Goal: Transaction & Acquisition: Purchase product/service

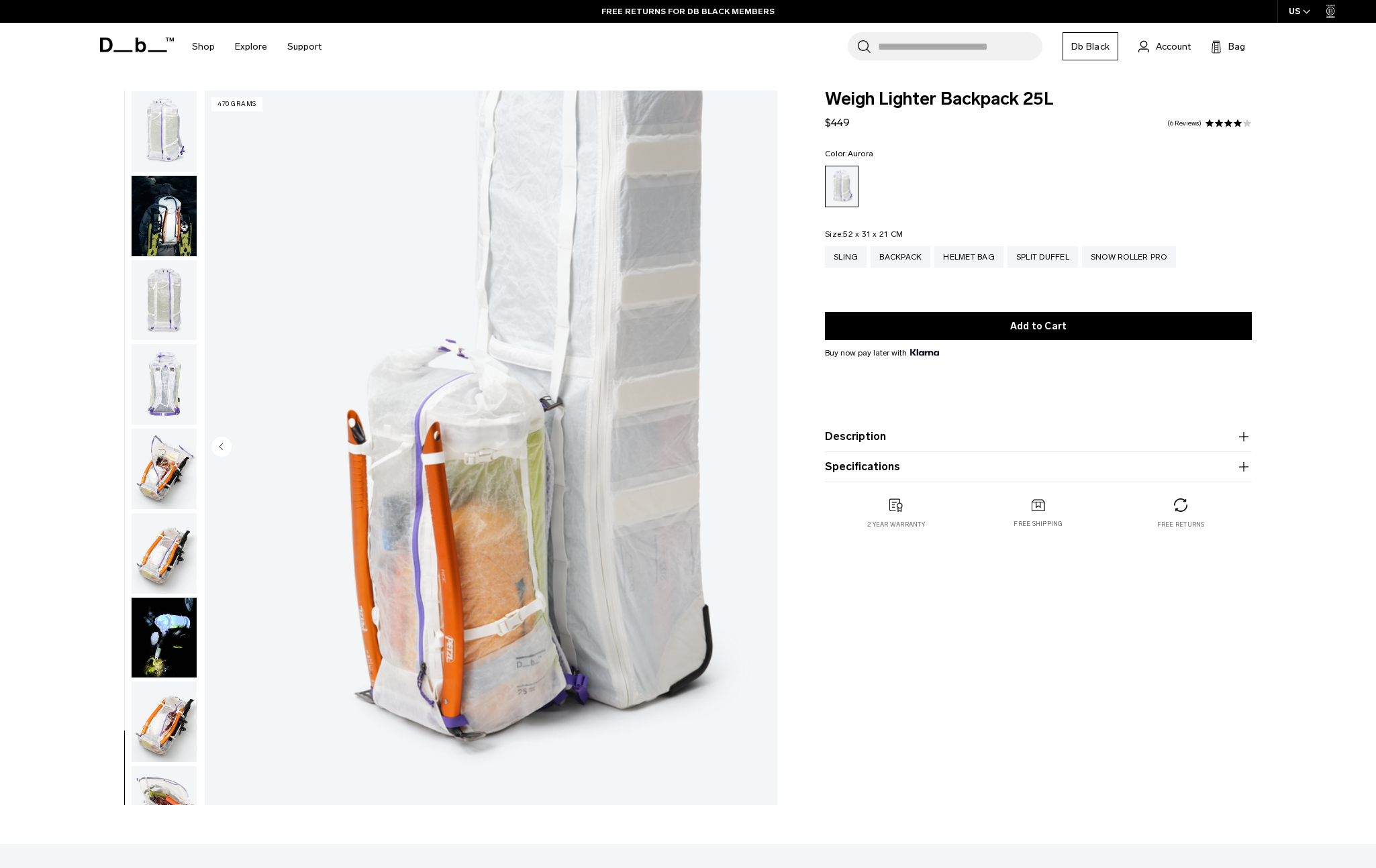
scroll to position [802, 0]
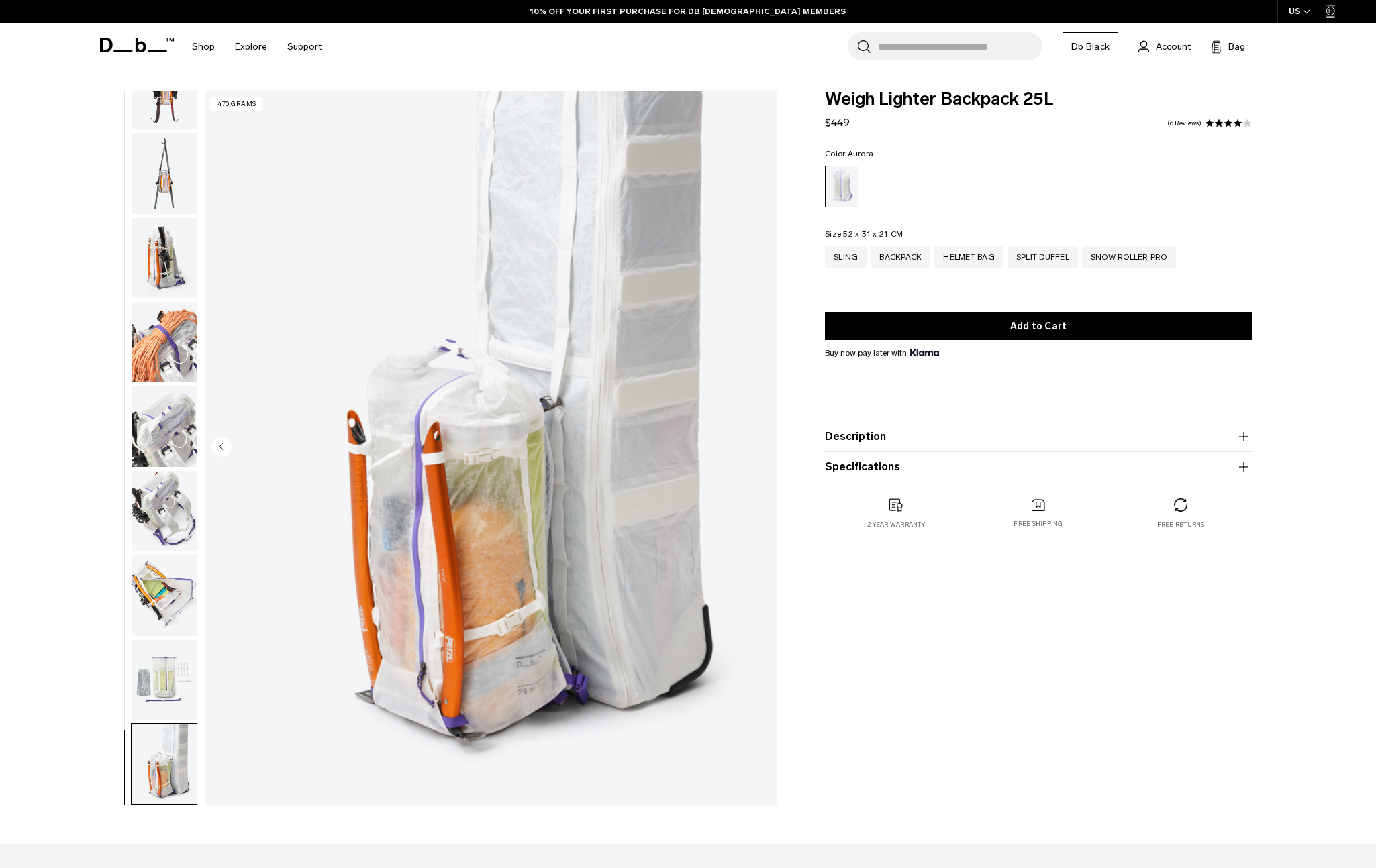
click at [951, 439] on button "Description" at bounding box center [1038, 437] width 427 height 17
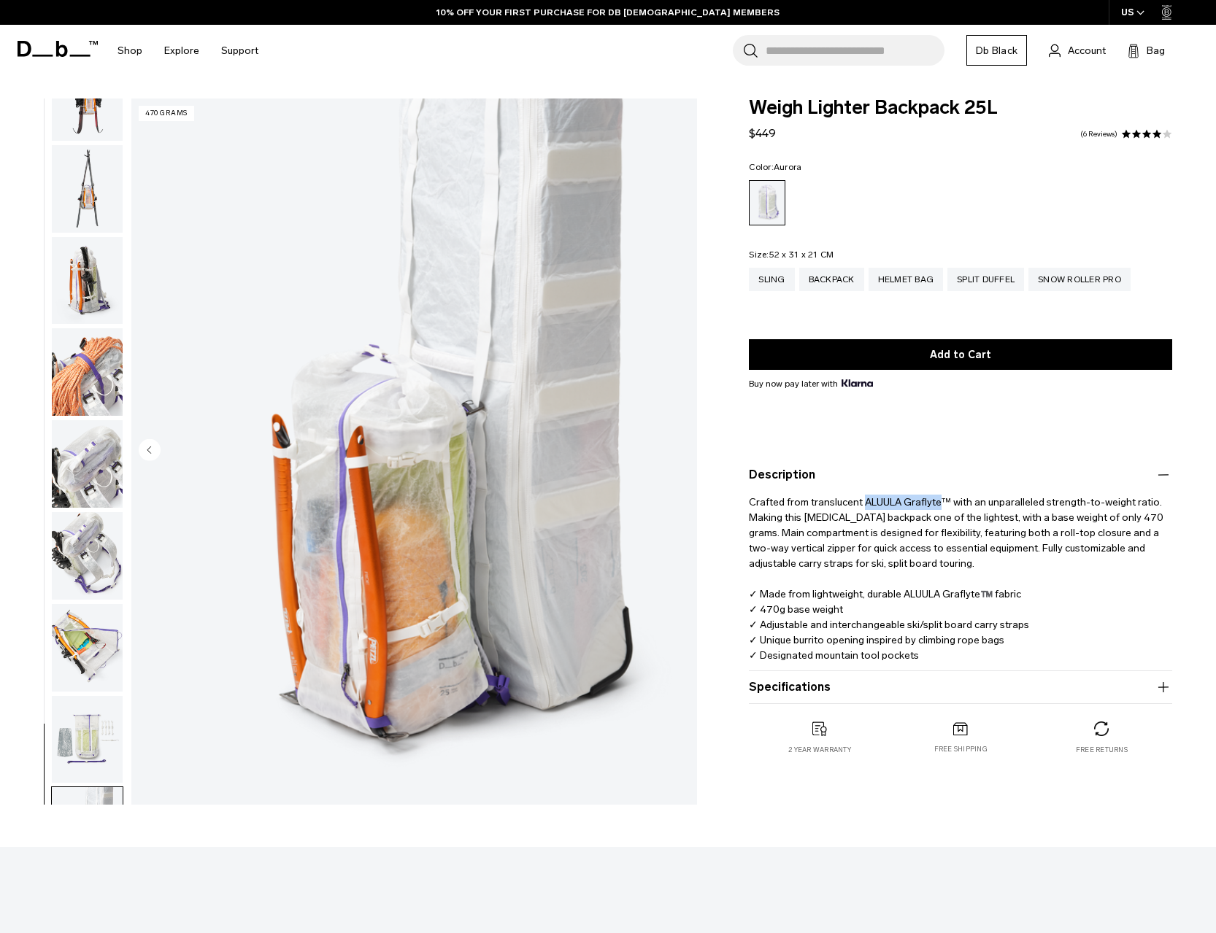
drag, startPoint x: 909, startPoint y: 507, endPoint x: 862, endPoint y: 508, distance: 46.7
click at [862, 508] on p "Crafted from translucent ALUULA Graflyte™ with an unparalleled strength-to-weig…" at bounding box center [960, 581] width 423 height 195
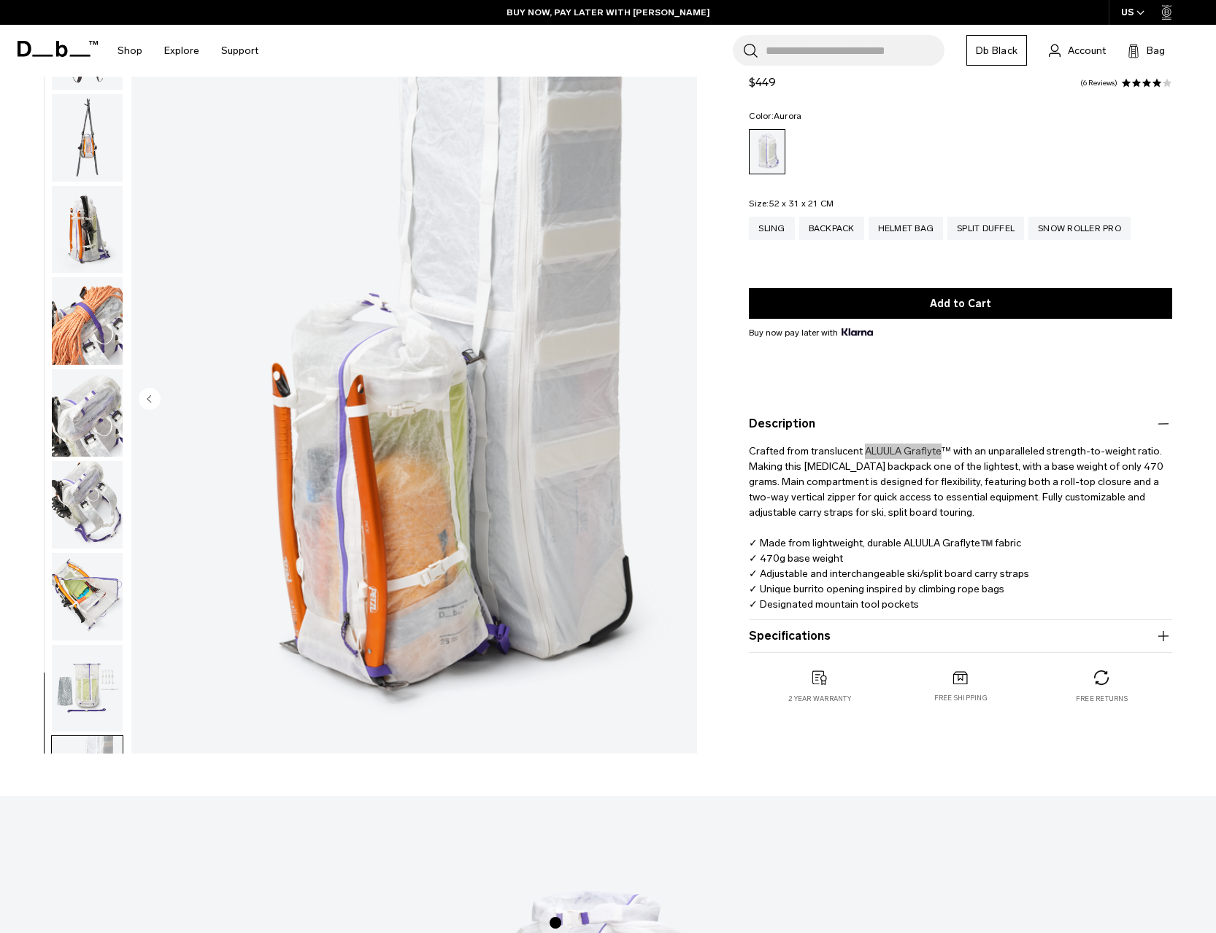
scroll to position [57, 0]
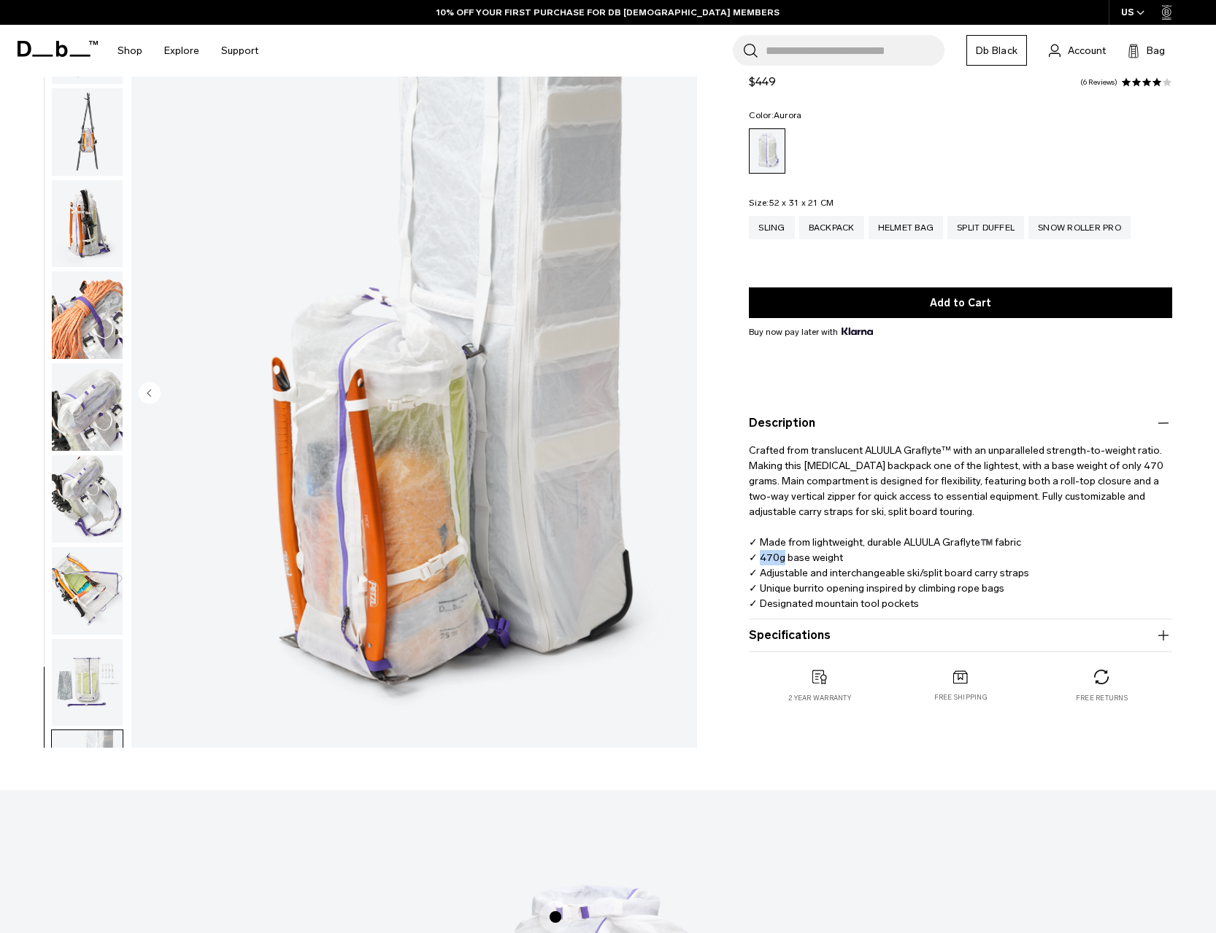
drag, startPoint x: 779, startPoint y: 559, endPoint x: 758, endPoint y: 560, distance: 21.2
click at [758, 560] on p "Crafted from translucent ALUULA Graflyte™ with an unparalleled strength-to-weig…" at bounding box center [960, 529] width 423 height 195
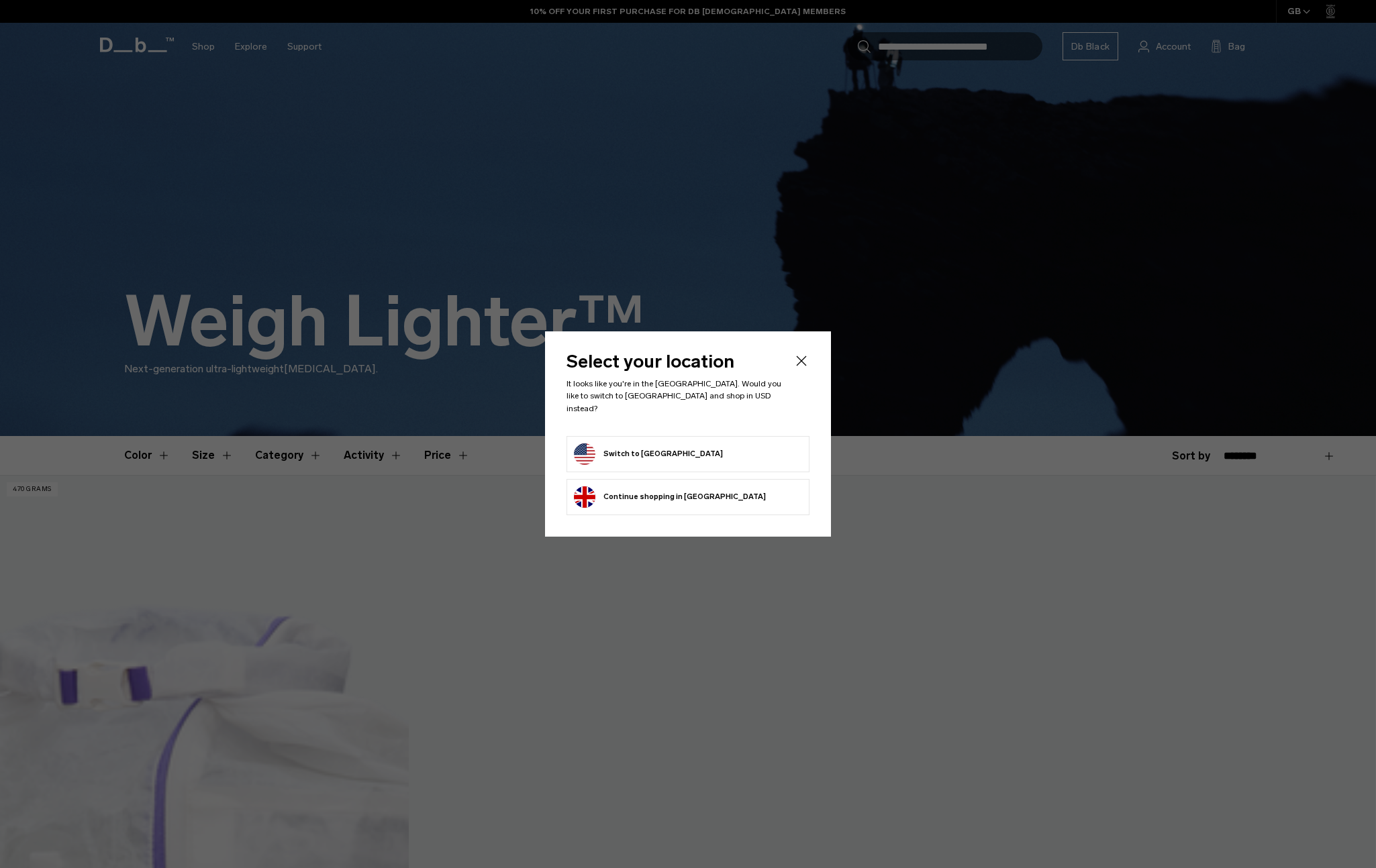
drag, startPoint x: 798, startPoint y: 364, endPoint x: 793, endPoint y: 360, distance: 6.4
click at [798, 364] on icon "Close" at bounding box center [802, 361] width 17 height 17
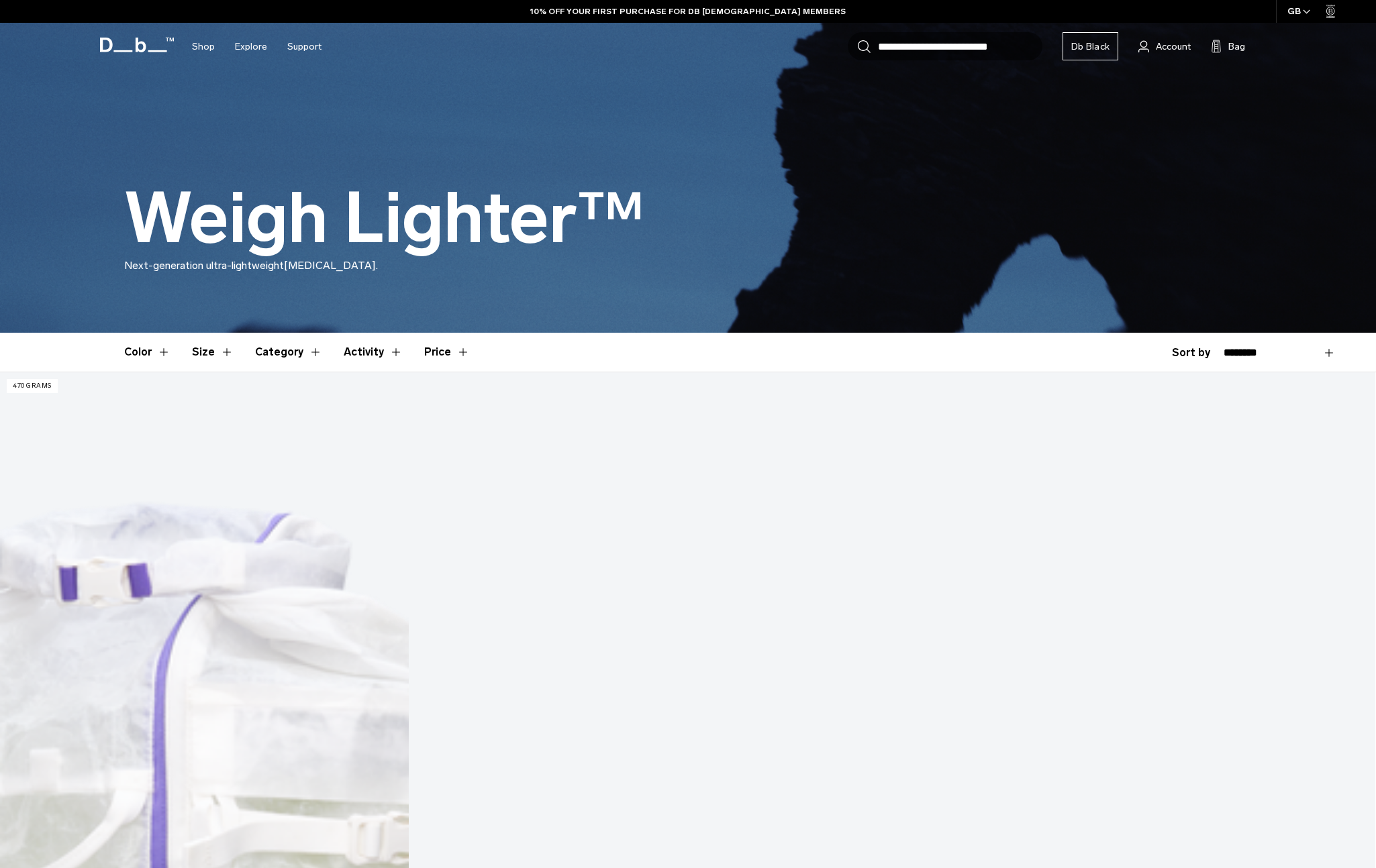
scroll to position [200, 0]
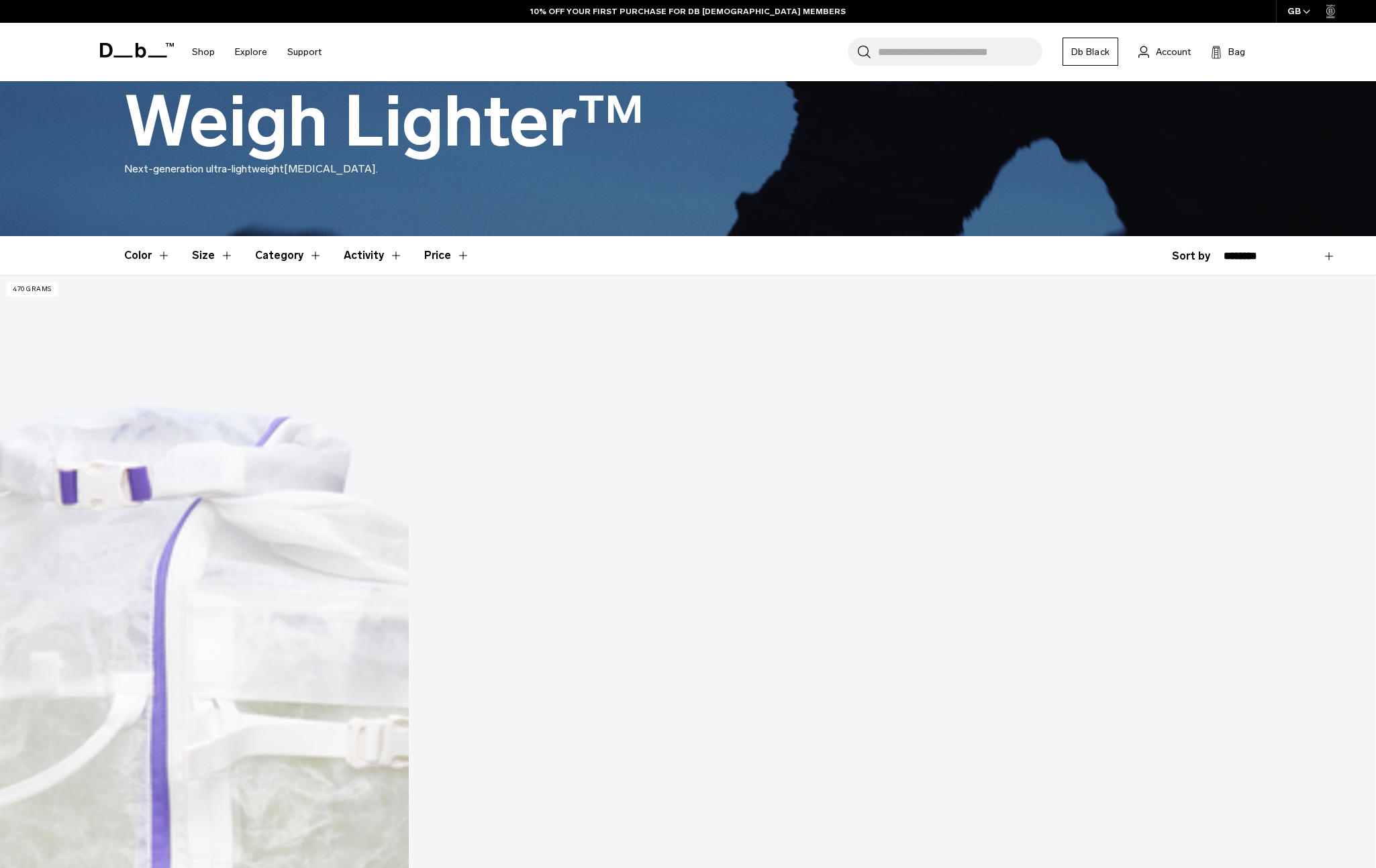
click at [1296, 11] on div "GB" at bounding box center [1299, 11] width 46 height 23
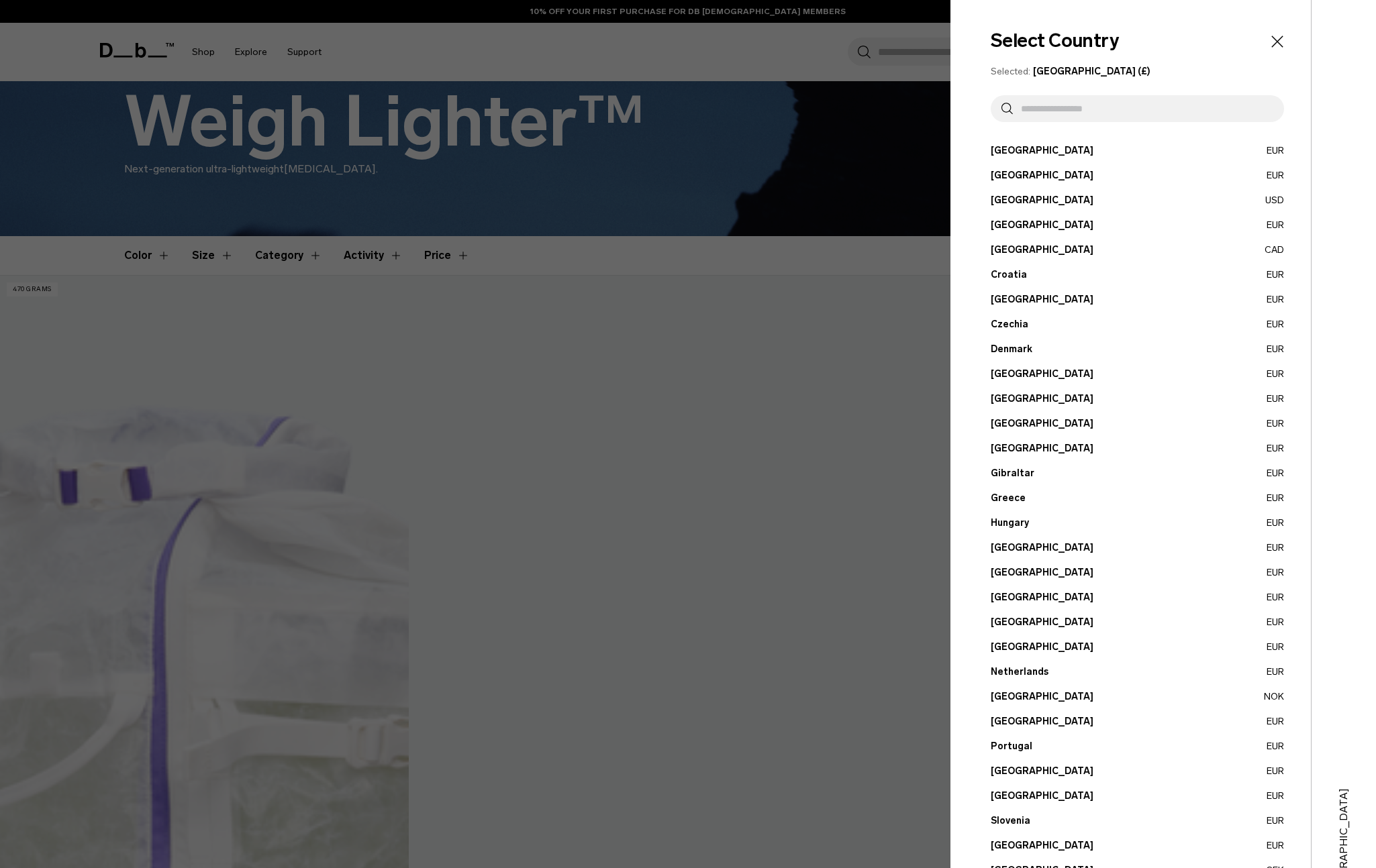
click at [1095, 111] on input "text" at bounding box center [1142, 108] width 260 height 27
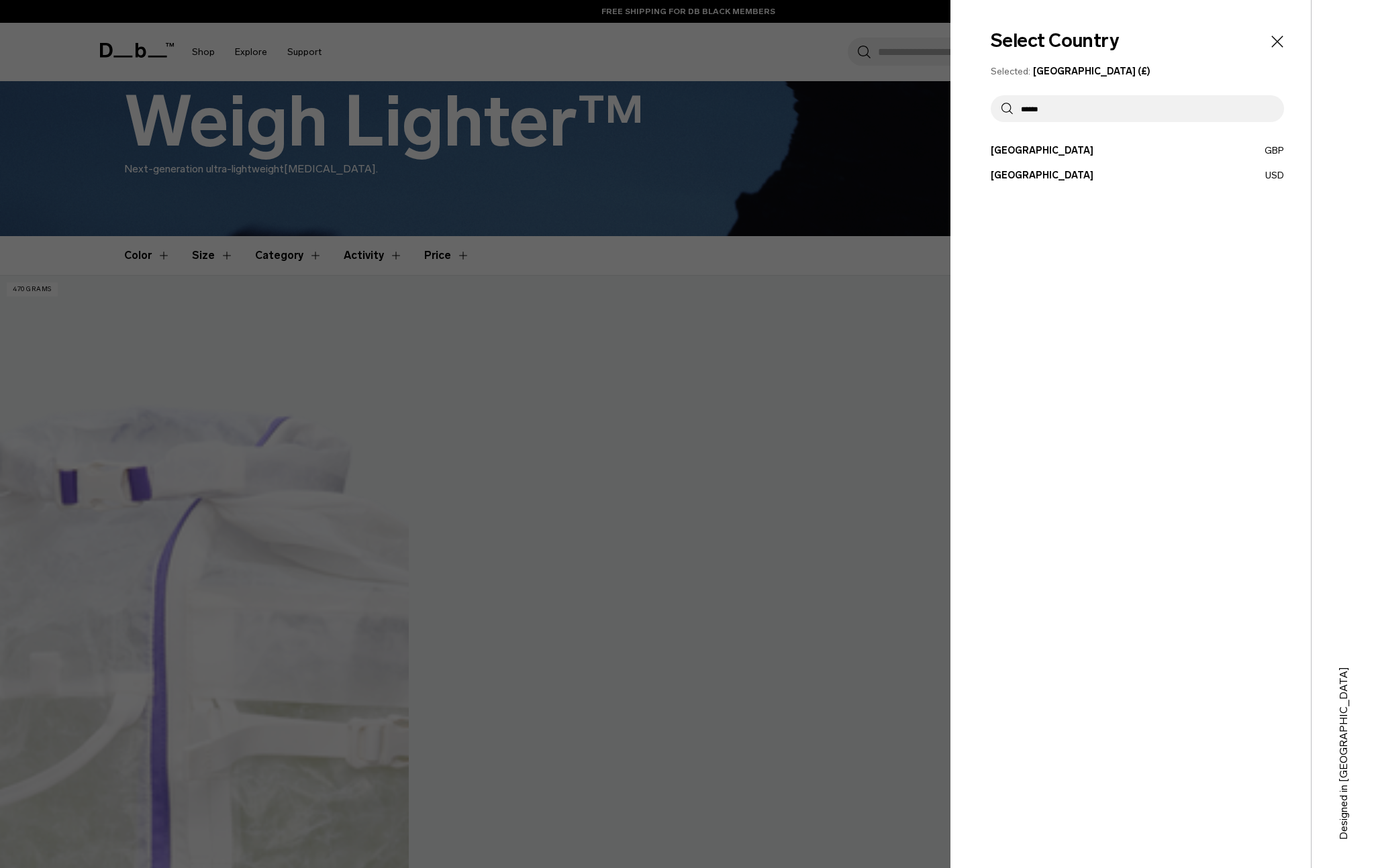
type input "******"
click at [1051, 177] on button "United States USD" at bounding box center [1137, 175] width 293 height 14
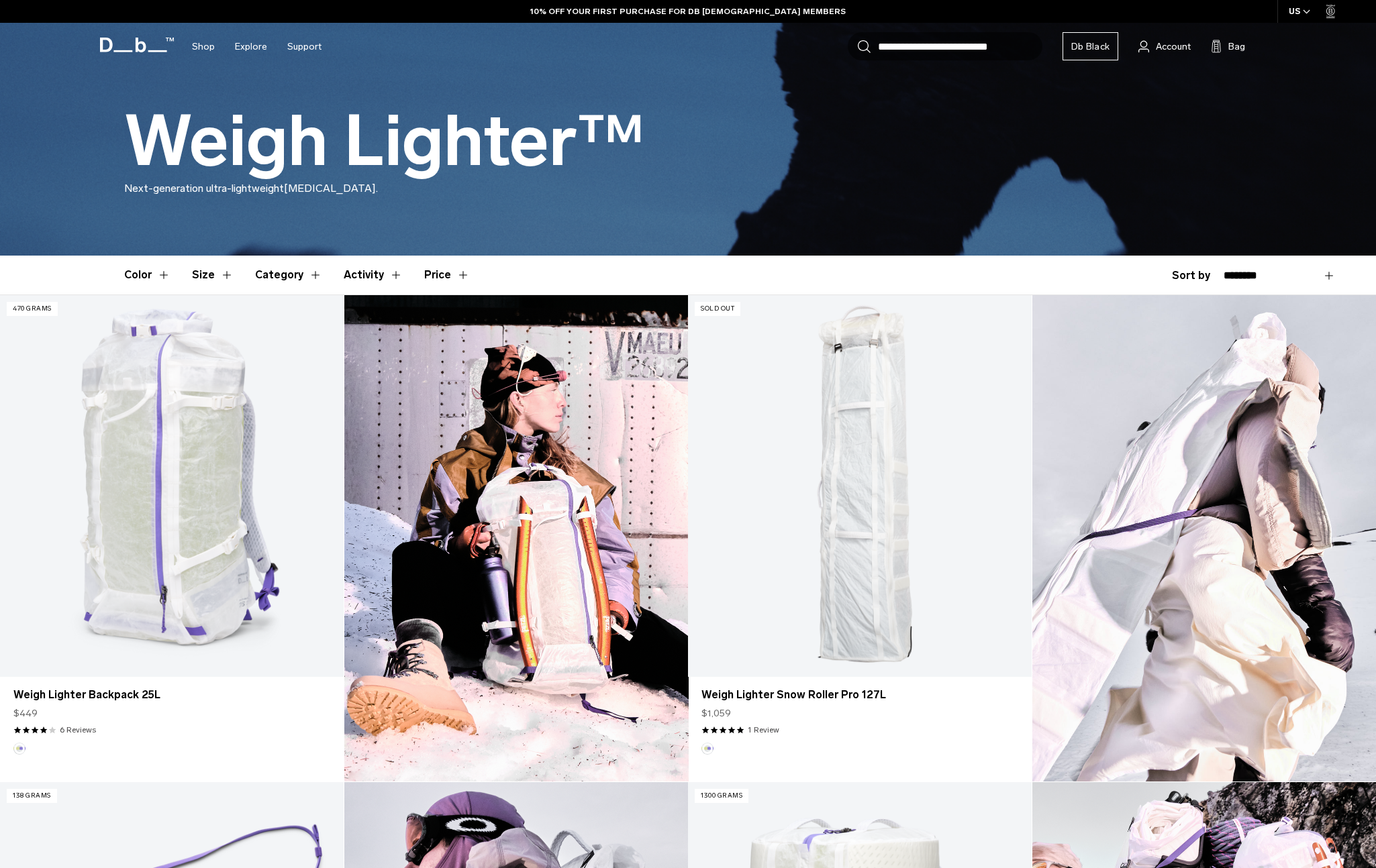
scroll to position [217, 0]
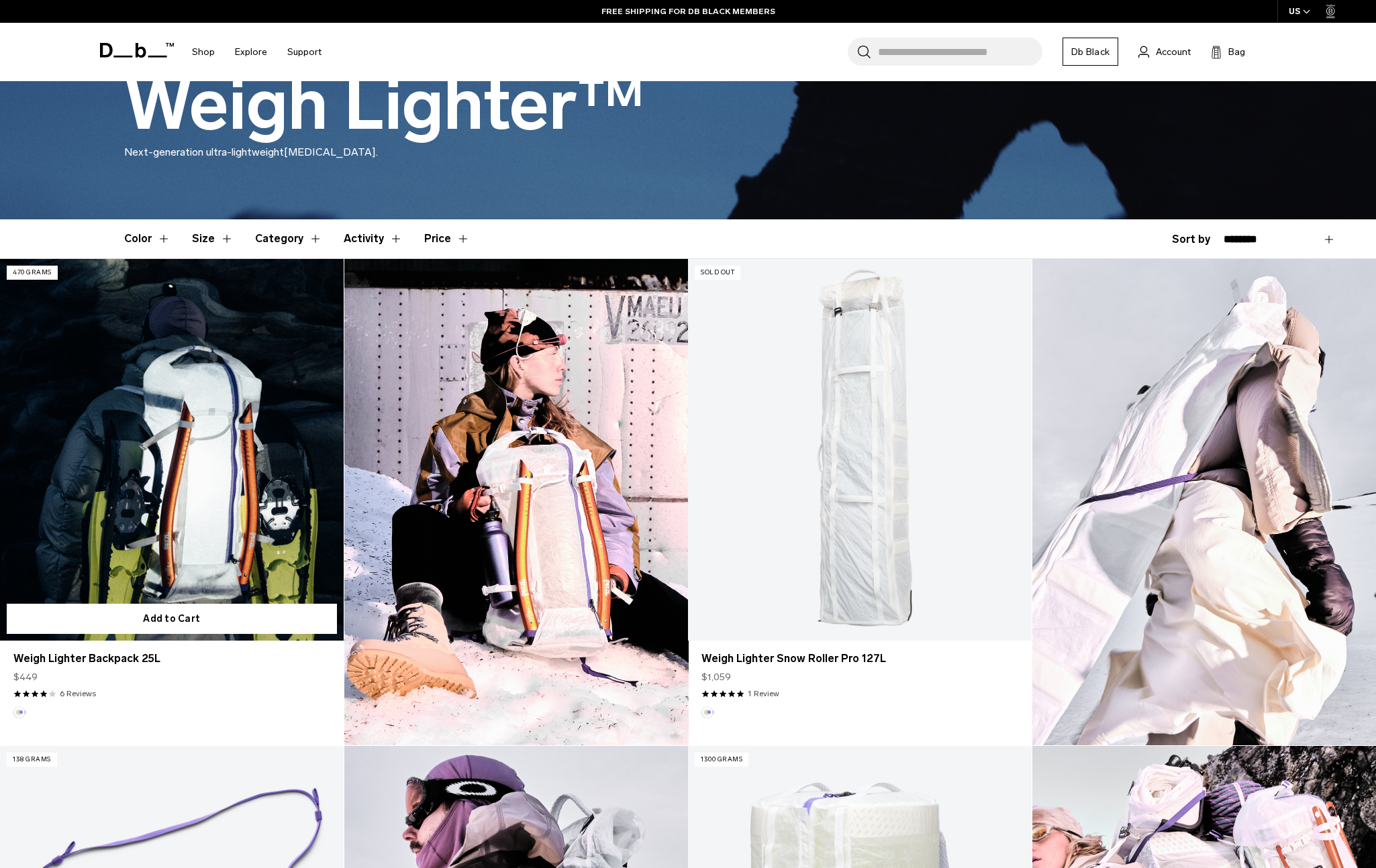
click at [219, 460] on link "Weigh Lighter Backpack 25L" at bounding box center [172, 450] width 344 height 382
